Goal: Information Seeking & Learning: Learn about a topic

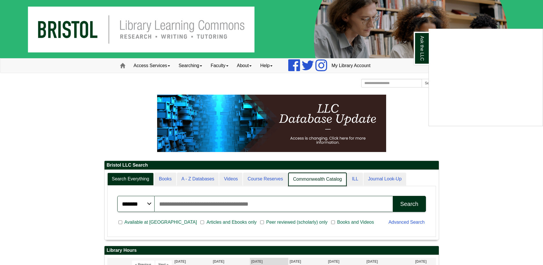
click at [310, 179] on div "Ask the LLC" at bounding box center [271, 132] width 543 height 265
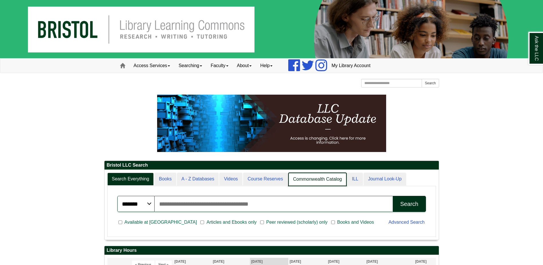
scroll to position [70, 334]
click at [338, 179] on link "Commonwealth Catalog" at bounding box center [317, 178] width 59 height 13
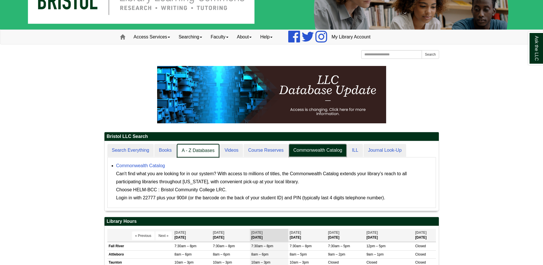
scroll to position [3, 3]
click at [204, 153] on link "A - Z Databases" at bounding box center [198, 150] width 43 height 13
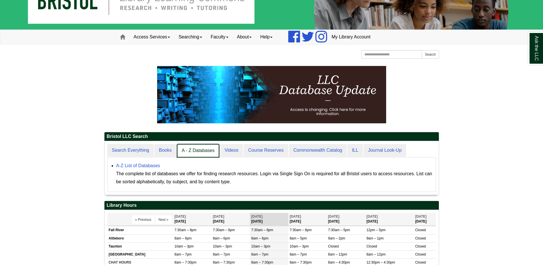
click at [204, 153] on link "A - Z Databases" at bounding box center [198, 150] width 43 height 13
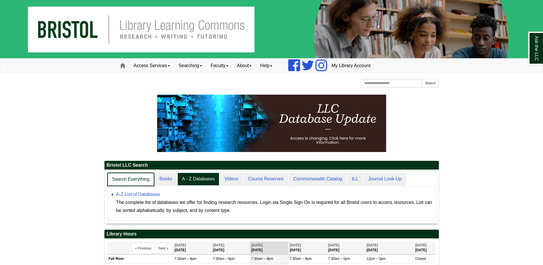
click at [127, 178] on link "Search Everything" at bounding box center [130, 178] width 47 height 13
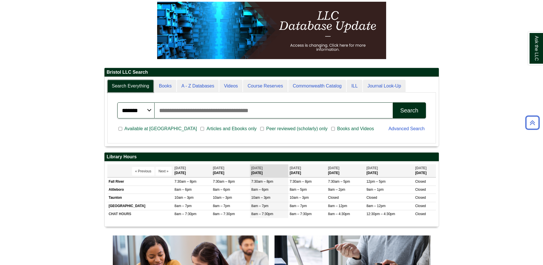
scroll to position [57, 0]
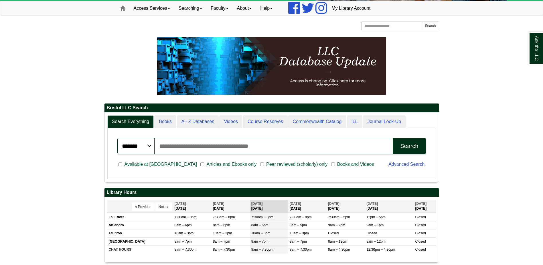
click at [408, 145] on div "Search" at bounding box center [409, 146] width 18 height 7
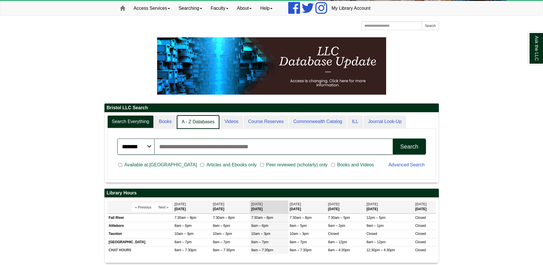
scroll to position [3, 3]
click at [188, 121] on link "A - Z Databases" at bounding box center [198, 121] width 43 height 13
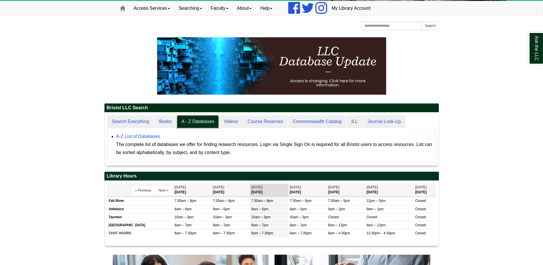
scroll to position [53, 334]
click at [147, 134] on link "A-Z List of Databases" at bounding box center [138, 136] width 44 height 5
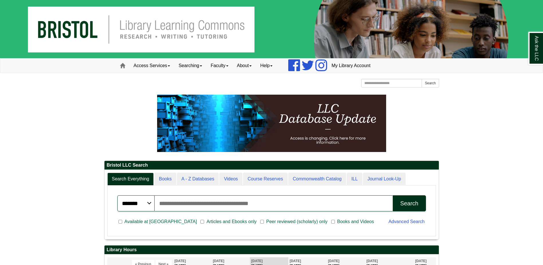
click at [225, 204] on input "Search articles, books, journals & more" at bounding box center [274, 203] width 239 height 16
type input "****"
click at [393, 195] on button "Search" at bounding box center [409, 203] width 33 height 16
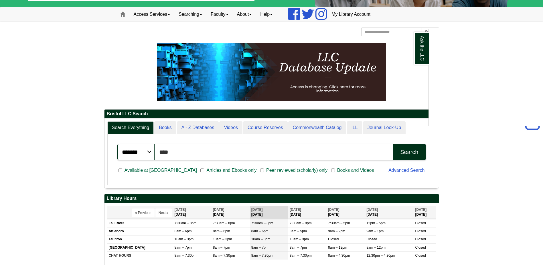
scroll to position [29, 0]
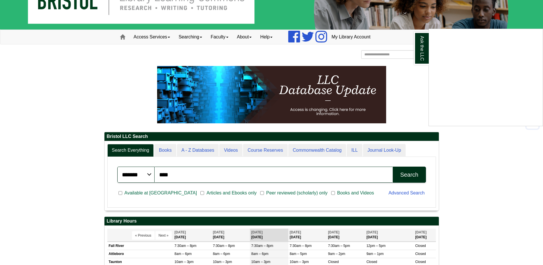
click at [409, 179] on div "Ask the LLC" at bounding box center [271, 132] width 543 height 265
click at [402, 173] on div "Search" at bounding box center [409, 174] width 18 height 7
